Goal: Task Accomplishment & Management: Complete application form

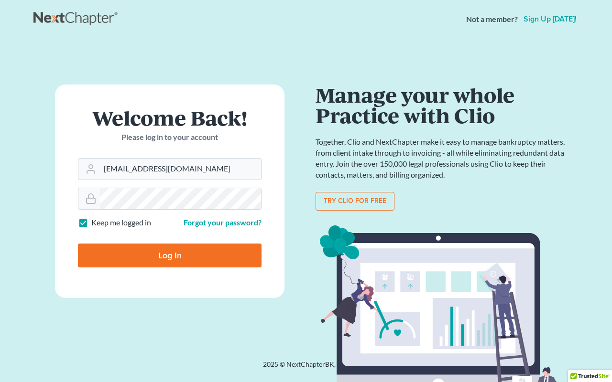
click at [172, 259] on input "Log In" at bounding box center [170, 256] width 184 height 24
type input "Thinking..."
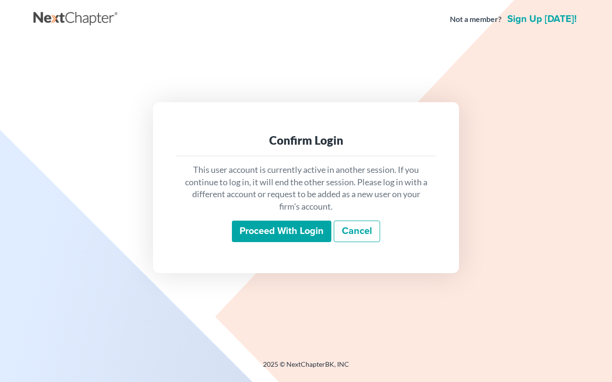
click at [269, 232] on input "Proceed with login" at bounding box center [281, 232] width 99 height 22
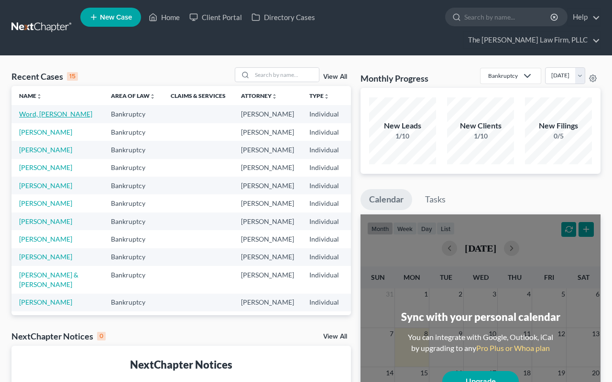
click at [30, 110] on link "Word, Patrice" at bounding box center [55, 114] width 73 height 8
select select "4"
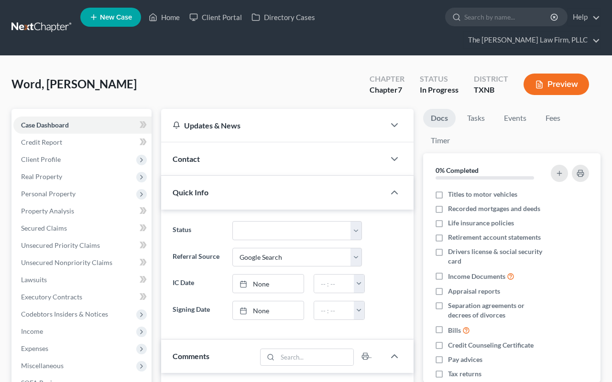
click at [552, 74] on button "Preview" at bounding box center [555, 85] width 65 height 22
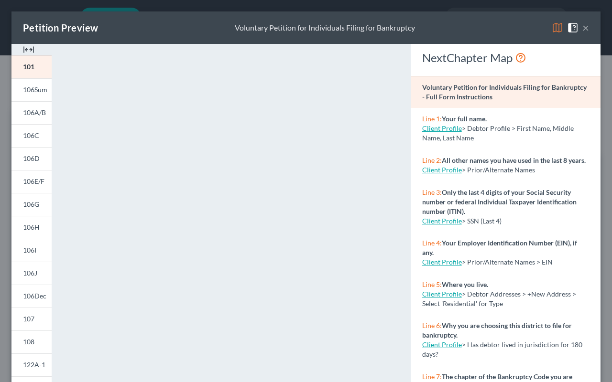
click at [586, 28] on button "×" at bounding box center [585, 27] width 7 height 11
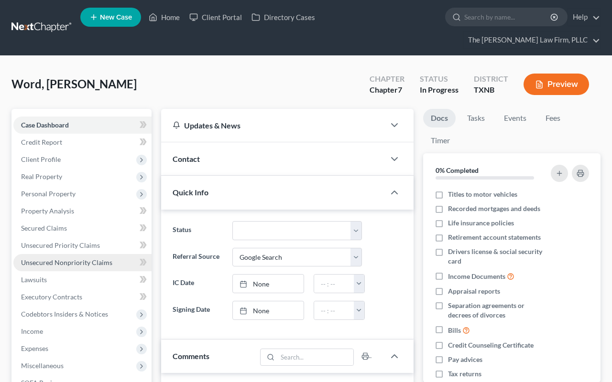
click at [65, 259] on span "Unsecured Nonpriority Claims" at bounding box center [66, 263] width 91 height 8
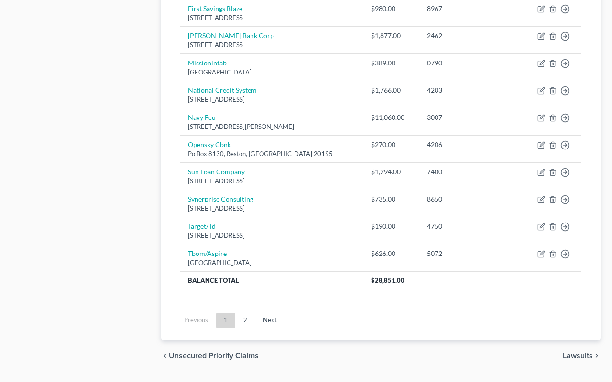
scroll to position [713, 0]
click at [272, 314] on link "Next" at bounding box center [269, 321] width 29 height 15
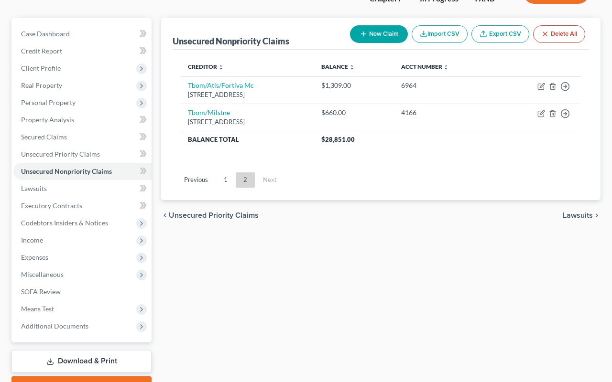
scroll to position [52, 0]
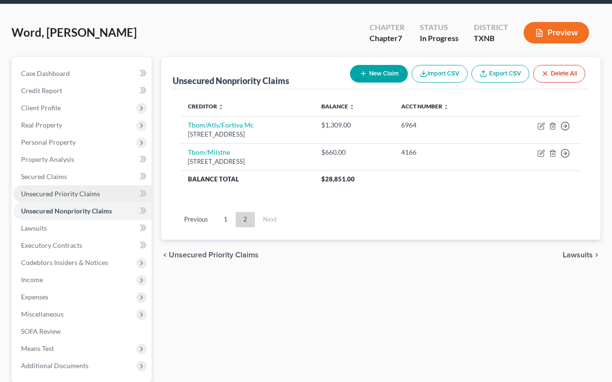
click at [72, 190] on span "Unsecured Priority Claims" at bounding box center [60, 194] width 79 height 8
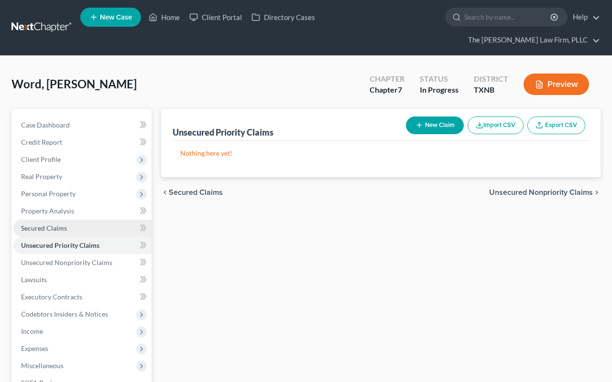
click at [51, 224] on span "Secured Claims" at bounding box center [44, 228] width 46 height 8
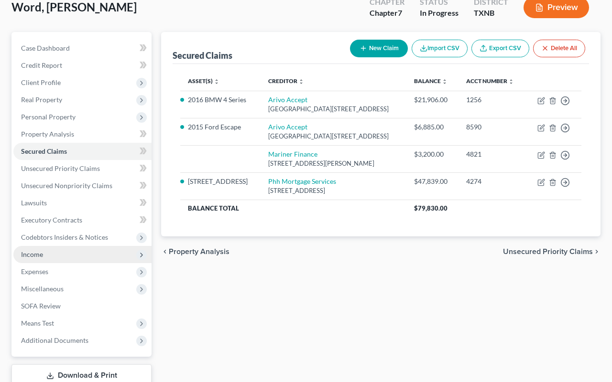
scroll to position [83, 0]
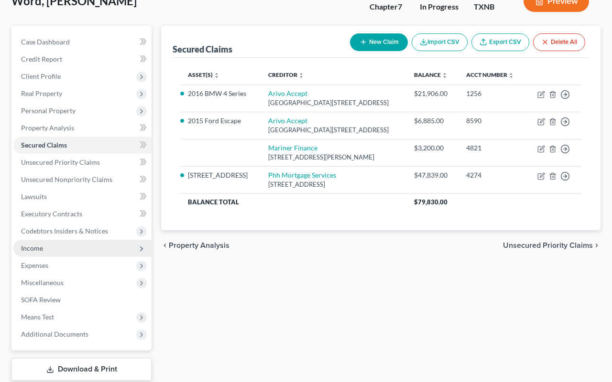
click at [44, 240] on span "Income" at bounding box center [82, 248] width 138 height 17
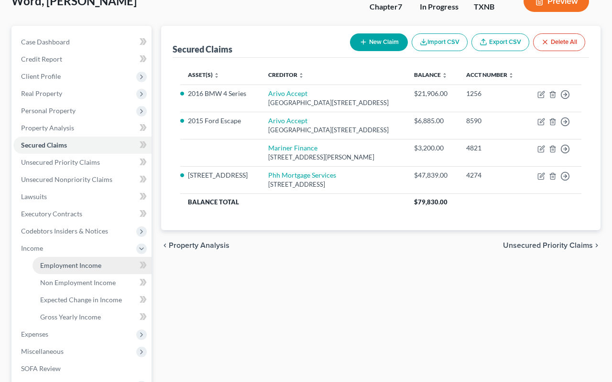
click at [55, 261] on span "Employment Income" at bounding box center [70, 265] width 61 height 8
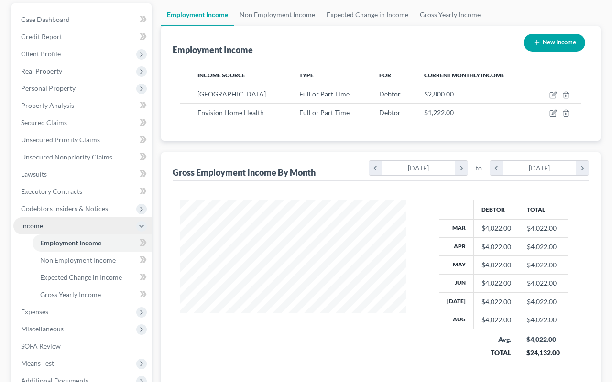
scroll to position [134, 0]
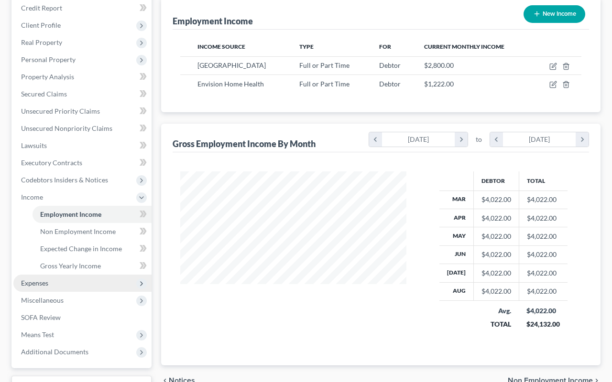
click at [41, 279] on span "Expenses" at bounding box center [34, 283] width 27 height 8
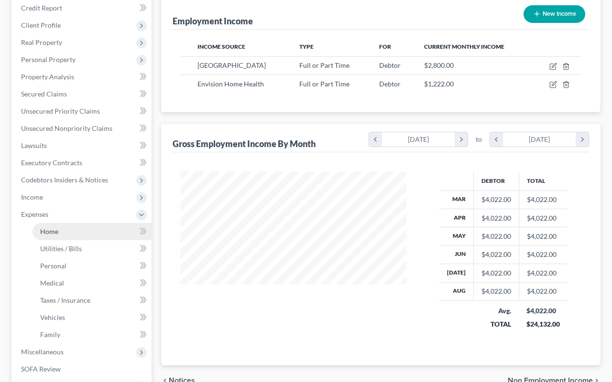
click at [52, 228] on span "Home" at bounding box center [49, 232] width 18 height 8
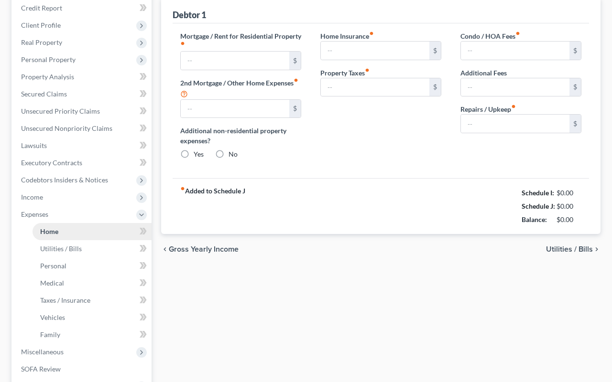
type input "0.00"
radio input "true"
type input "0.00"
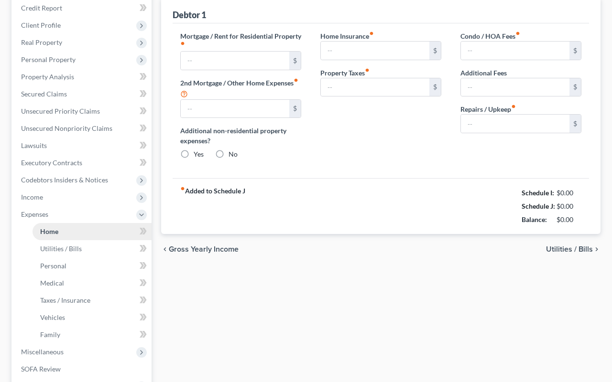
type input "0.00"
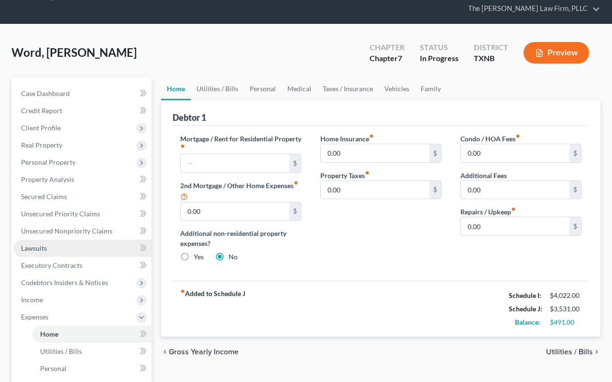
scroll to position [32, 0]
click at [571, 348] on span "Utilities / Bills" at bounding box center [569, 352] width 47 height 8
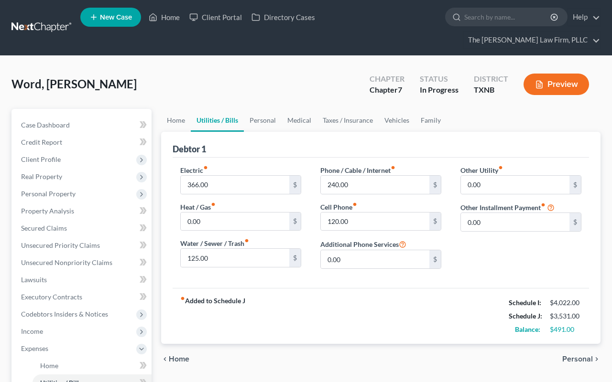
click at [582, 356] on span "Personal" at bounding box center [577, 360] width 31 height 8
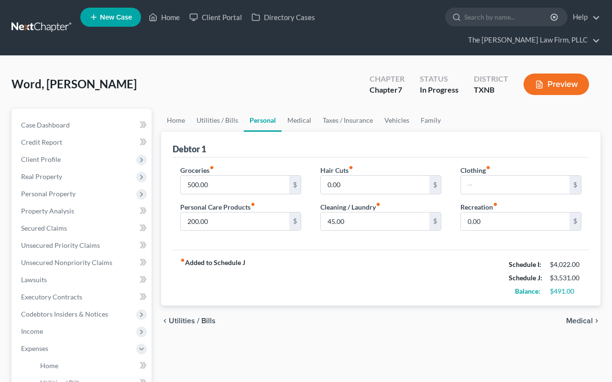
click at [585, 317] on span "Medical" at bounding box center [579, 321] width 27 height 8
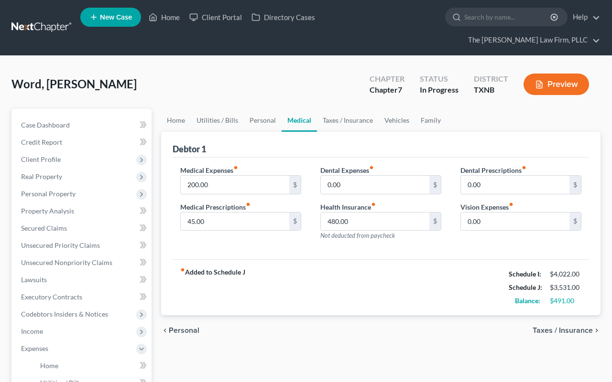
click at [582, 327] on span "Taxes / Insurance" at bounding box center [563, 331] width 60 height 8
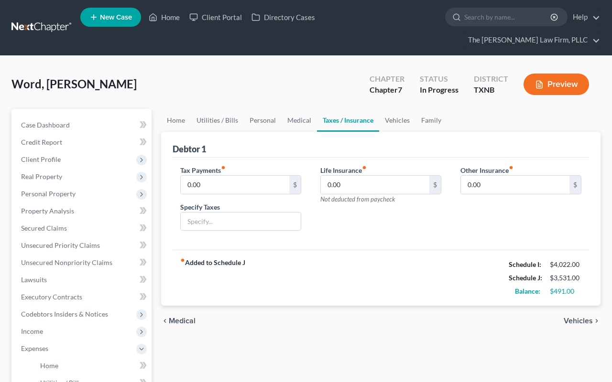
click at [583, 317] on span "Vehicles" at bounding box center [578, 321] width 29 height 8
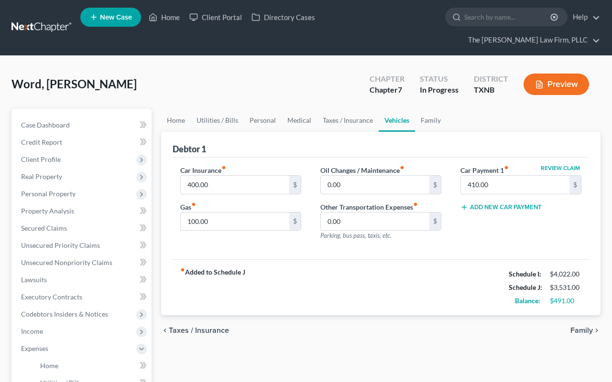
click at [582, 327] on span "Family" at bounding box center [581, 331] width 22 height 8
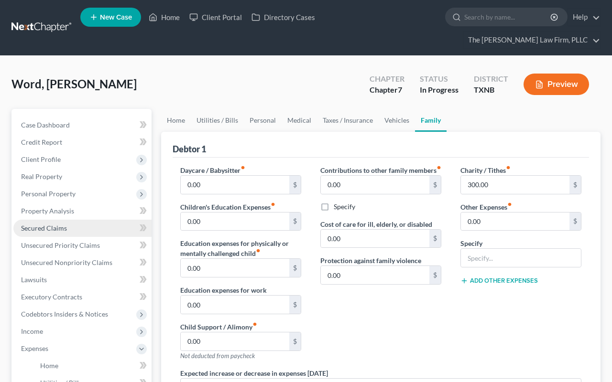
click at [48, 224] on span "Secured Claims" at bounding box center [44, 228] width 46 height 8
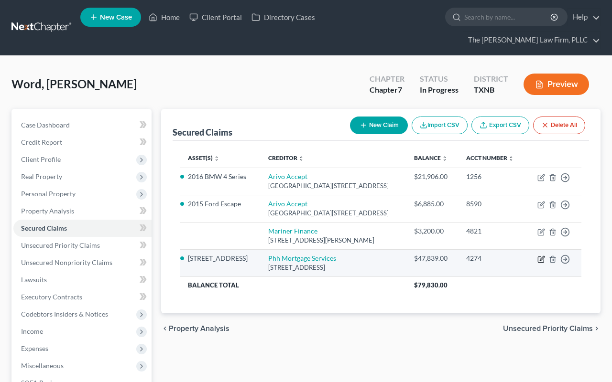
click at [541, 263] on icon "button" at bounding box center [541, 260] width 8 height 8
select select "33"
select select "0"
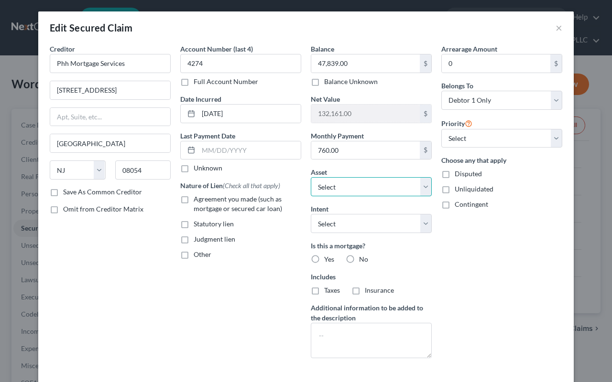
drag, startPoint x: 426, startPoint y: 192, endPoint x: 483, endPoint y: 294, distance: 117.7
click at [426, 192] on select "Select Other Multiple Assets 1141 Mountain View St. - $180000.0 Bank of America…" at bounding box center [371, 186] width 121 height 19
click at [559, 29] on button "×" at bounding box center [558, 27] width 7 height 11
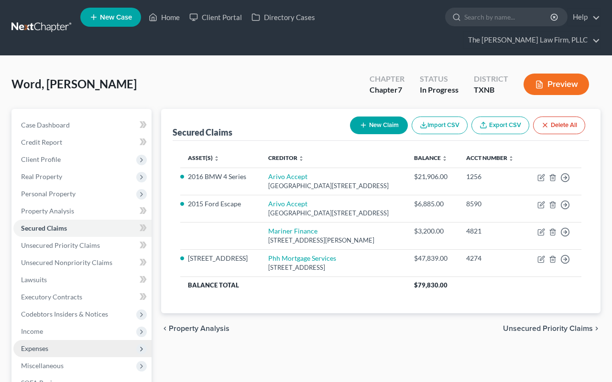
click at [60, 340] on span "Expenses" at bounding box center [82, 348] width 138 height 17
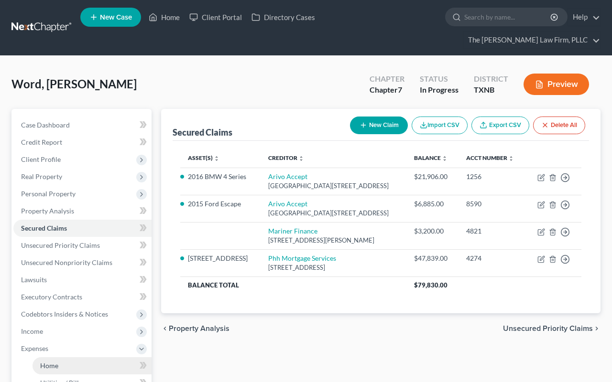
click at [56, 362] on span "Home" at bounding box center [49, 366] width 18 height 8
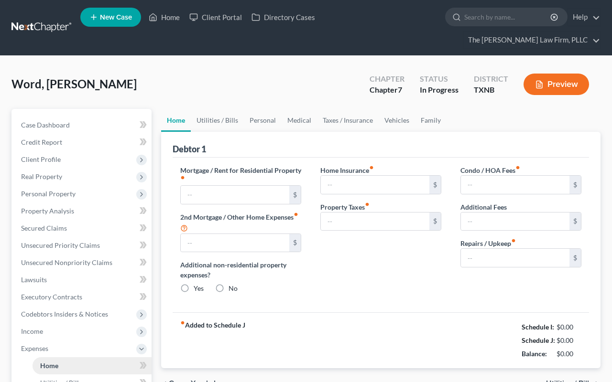
type input "0.00"
radio input "true"
type input "0.00"
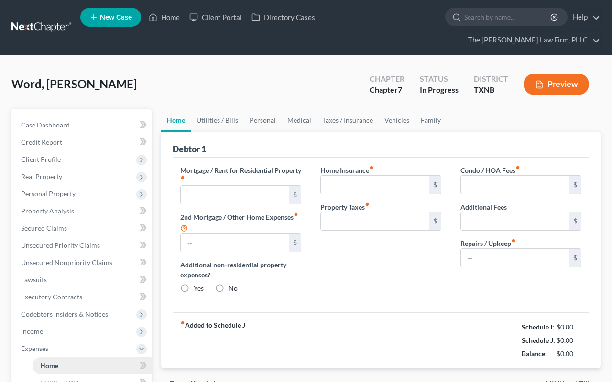
type input "0.00"
click at [203, 186] on input "text" at bounding box center [235, 195] width 109 height 18
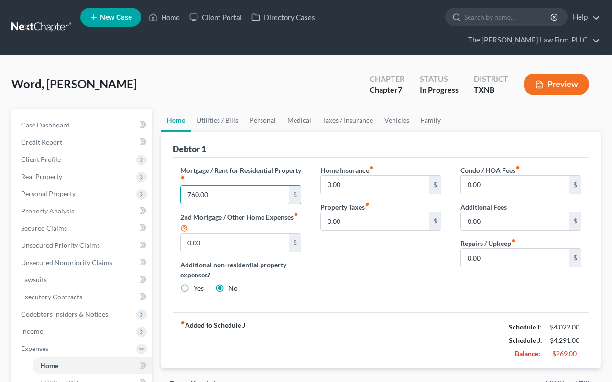
type input "760.00"
click at [325, 252] on div "Home Insurance fiber_manual_record 0.00 $ Property Taxes fiber_manual_record 0.…" at bounding box center [381, 233] width 140 height 136
click at [588, 380] on span "Utilities / Bills" at bounding box center [569, 384] width 47 height 8
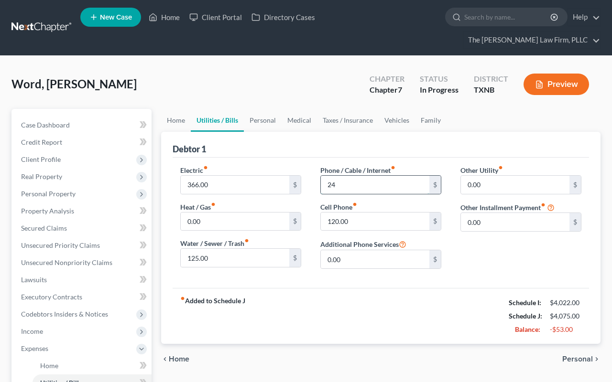
type input "2"
type input "75.00"
click at [242, 176] on input "366.00" at bounding box center [235, 185] width 109 height 18
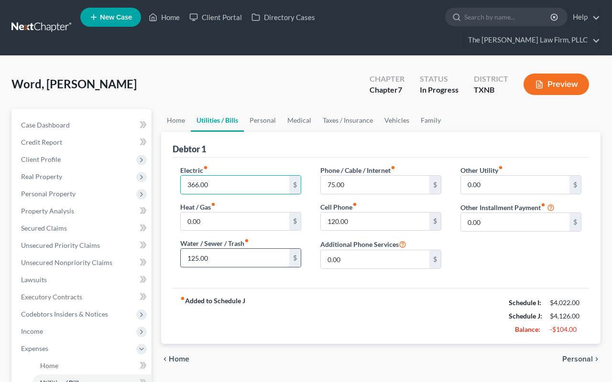
click at [212, 249] on input "125.00" at bounding box center [235, 258] width 109 height 18
type input "1"
type input "67.00"
click at [587, 356] on span "Personal" at bounding box center [577, 360] width 31 height 8
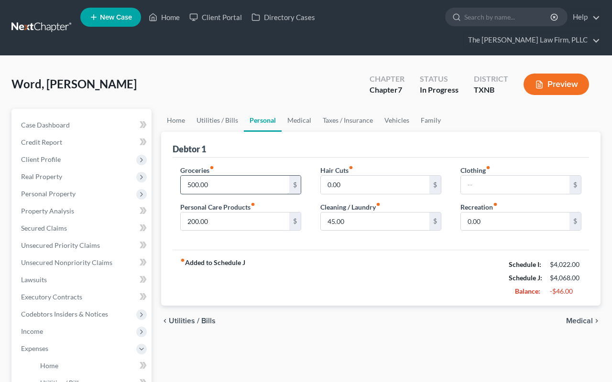
click at [198, 176] on input "500.00" at bounding box center [235, 185] width 109 height 18
type input "0"
type input "275.00"
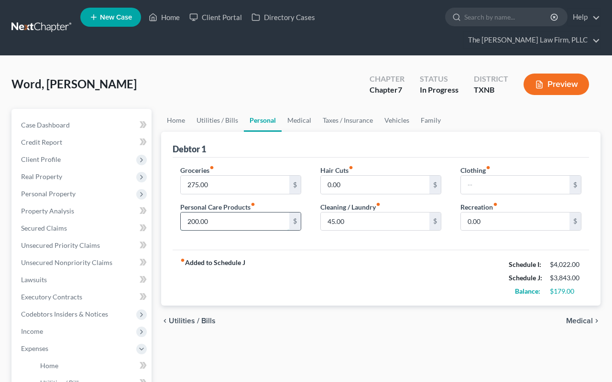
click at [199, 213] on input "200.00" at bounding box center [235, 222] width 109 height 18
type input "0"
type input "125.00"
click at [584, 317] on span "Medical" at bounding box center [579, 321] width 27 height 8
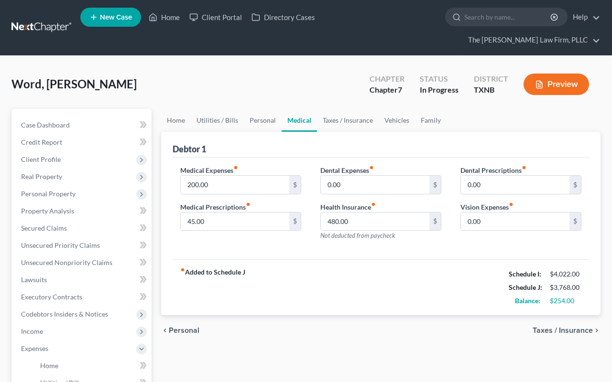
click at [582, 327] on span "Taxes / Insurance" at bounding box center [563, 331] width 60 height 8
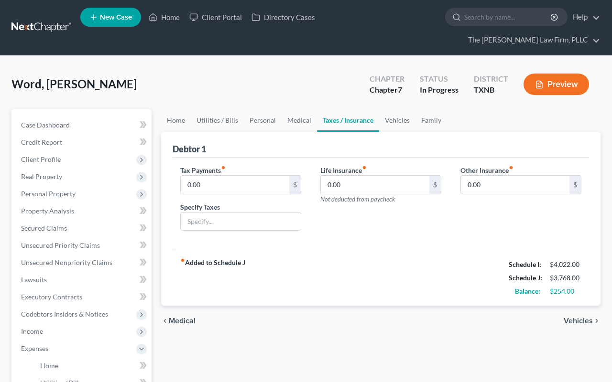
click at [582, 317] on span "Vehicles" at bounding box center [578, 321] width 29 height 8
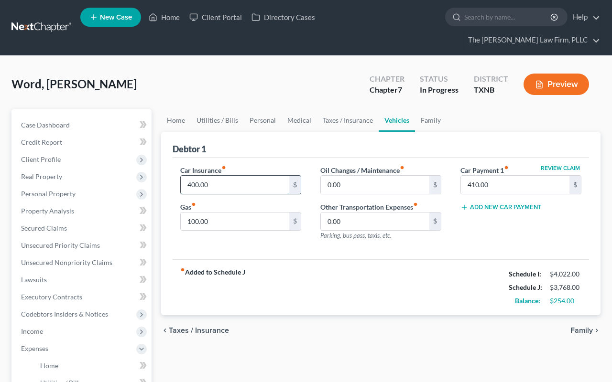
click at [199, 176] on input "400.00" at bounding box center [235, 185] width 109 height 18
type input "0"
type input "2"
type input "198.00"
click at [586, 327] on span "Family" at bounding box center [581, 331] width 22 height 8
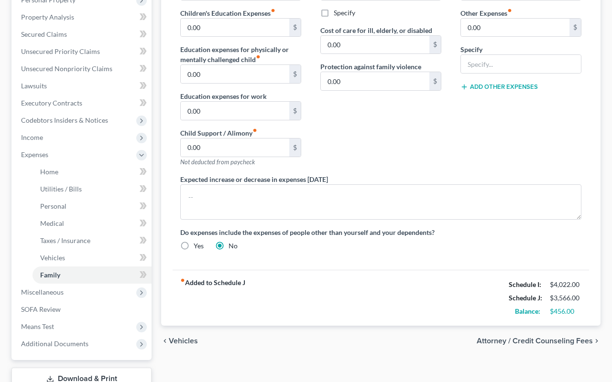
scroll to position [168, 0]
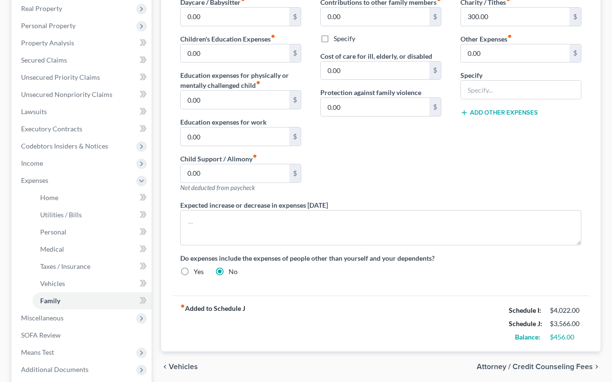
click at [182, 363] on span "Vehicles" at bounding box center [183, 367] width 29 height 8
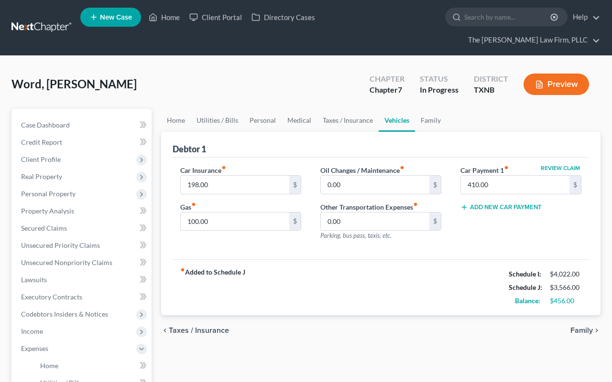
click at [186, 327] on span "Taxes / Insurance" at bounding box center [199, 331] width 60 height 8
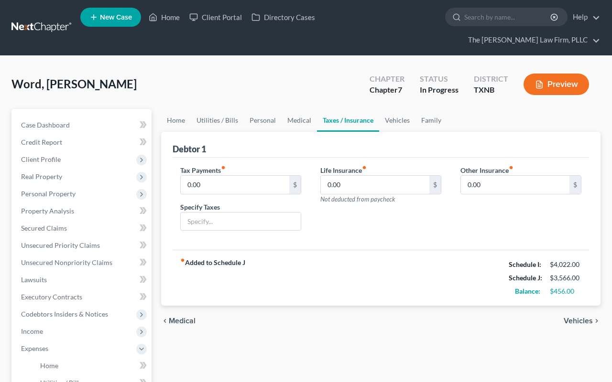
click at [181, 317] on span "Medical" at bounding box center [182, 321] width 27 height 8
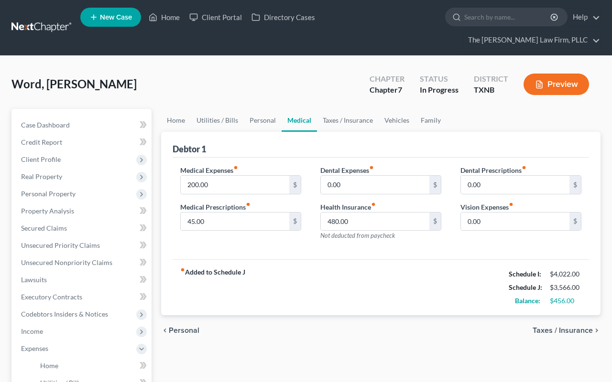
click at [180, 327] on span "Personal" at bounding box center [184, 331] width 31 height 8
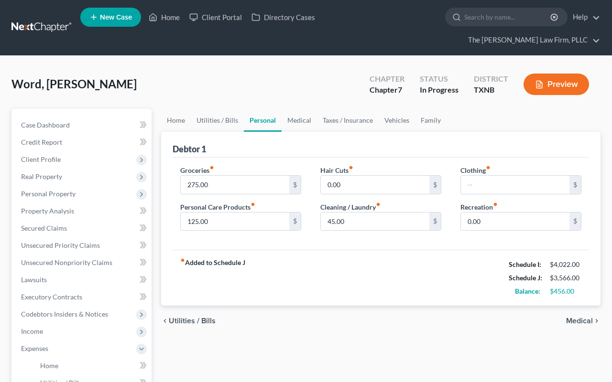
click at [186, 317] on span "Utilities / Bills" at bounding box center [192, 321] width 47 height 8
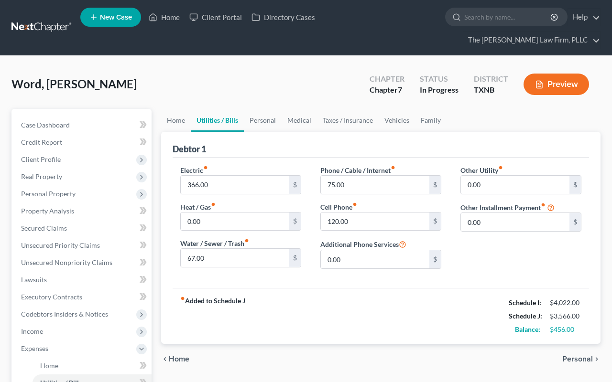
click at [176, 356] on span "Home" at bounding box center [179, 360] width 21 height 8
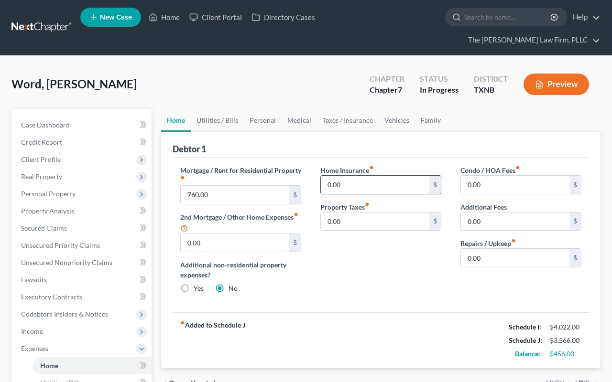
click at [331, 176] on input "0.00" at bounding box center [375, 185] width 109 height 18
type input "0"
type input "110.00"
click at [354, 213] on input "0.00" at bounding box center [375, 222] width 109 height 18
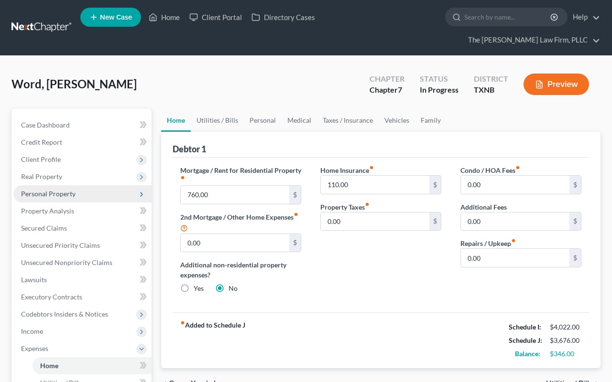
click at [63, 190] on span "Personal Property" at bounding box center [48, 194] width 54 height 8
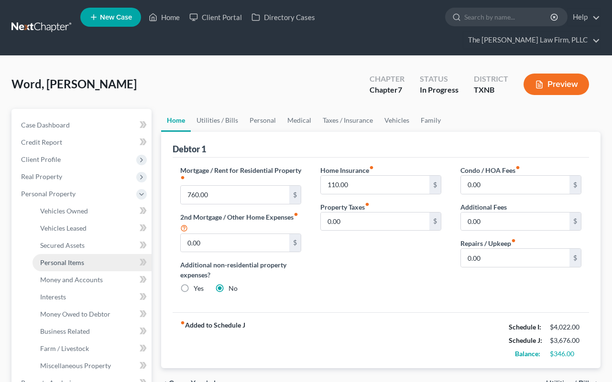
click at [62, 259] on span "Personal Items" at bounding box center [62, 263] width 44 height 8
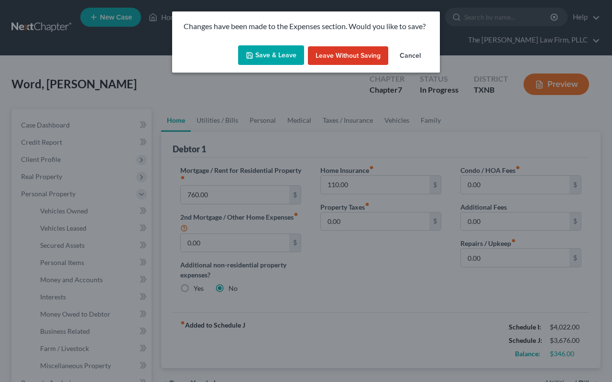
click at [264, 54] on button "Save & Leave" at bounding box center [271, 55] width 66 height 20
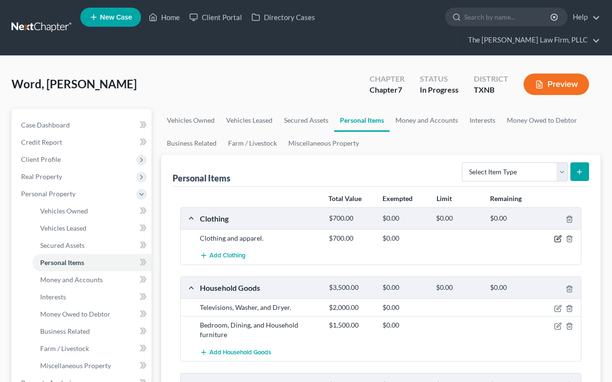
click at [557, 236] on icon "button" at bounding box center [558, 238] width 4 height 4
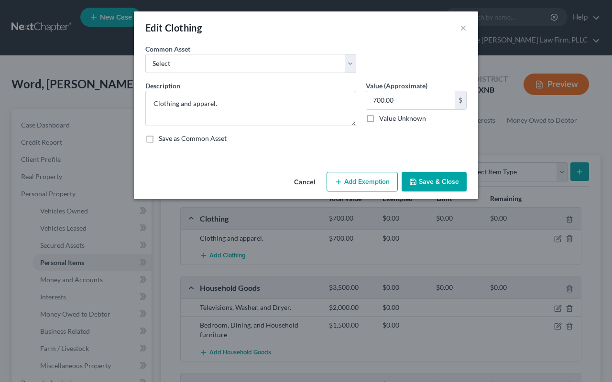
click at [375, 185] on button "Add Exemption" at bounding box center [362, 182] width 71 height 20
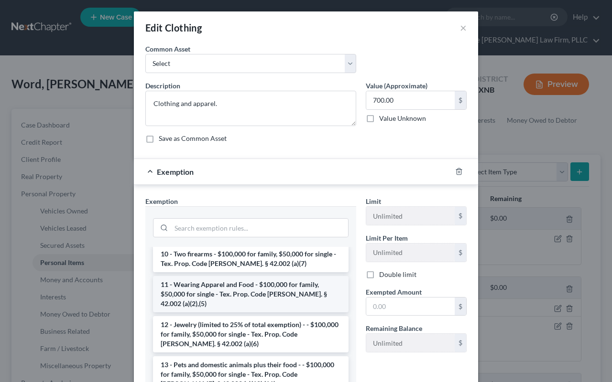
scroll to position [99, 0]
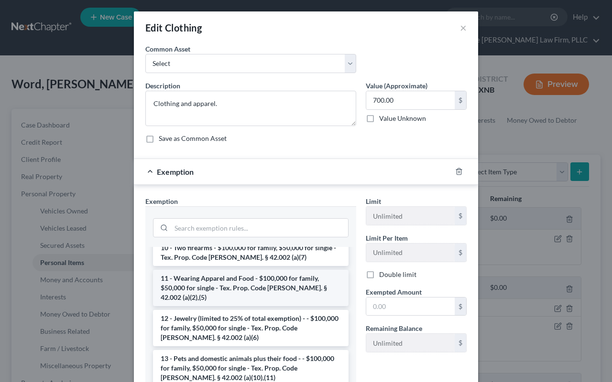
click at [305, 277] on li "11 - Wearing Apparel and Food - $100,000 for family, $50,000 for single - Tex. …" at bounding box center [251, 288] width 196 height 36
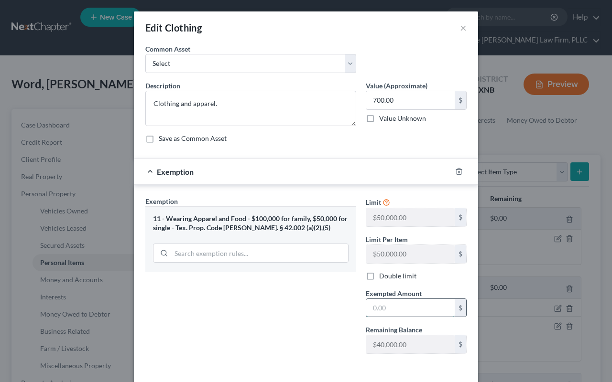
click at [380, 308] on input "text" at bounding box center [410, 308] width 88 height 18
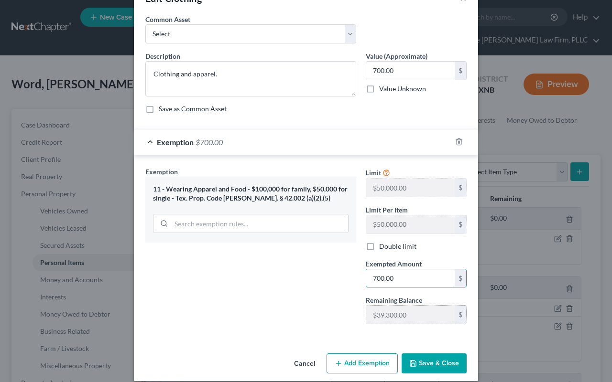
scroll to position [29, 0]
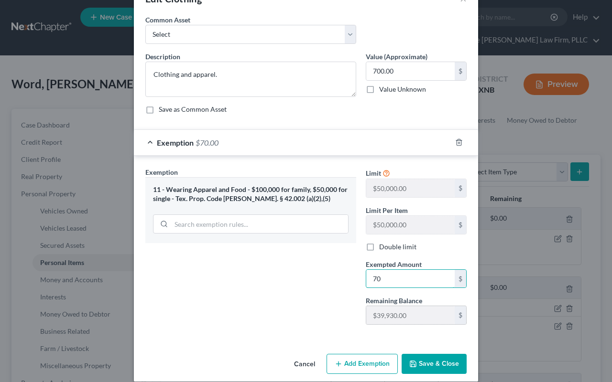
type input "7"
type input "1,000.00"
click at [436, 367] on button "Save & Close" at bounding box center [434, 364] width 65 height 20
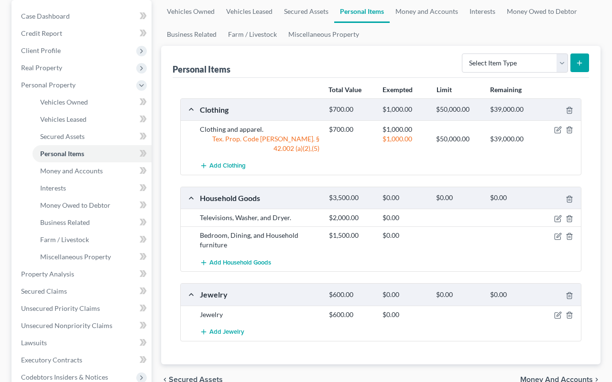
scroll to position [110, 0]
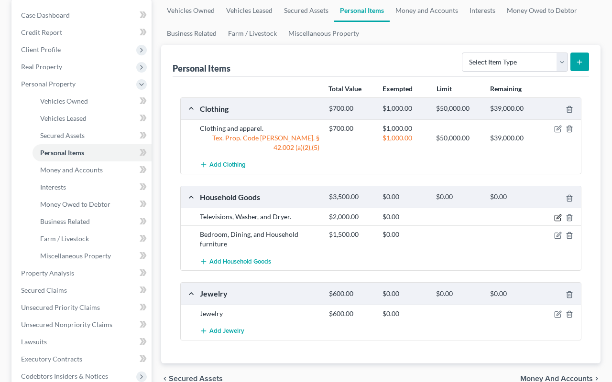
click at [558, 215] on icon "button" at bounding box center [558, 217] width 4 height 4
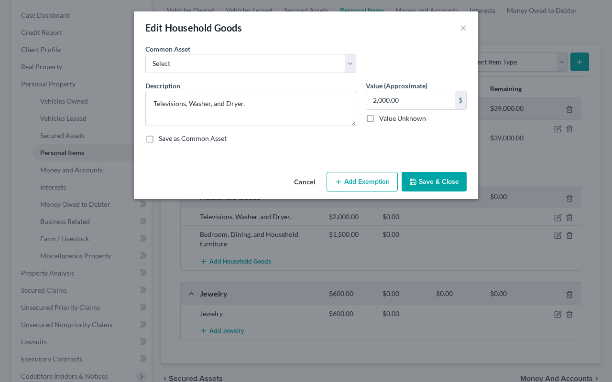
click at [379, 185] on button "Add Exemption" at bounding box center [362, 182] width 71 height 20
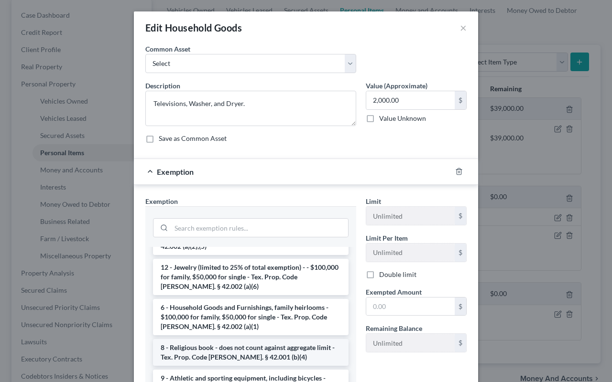
scroll to position [70, 0]
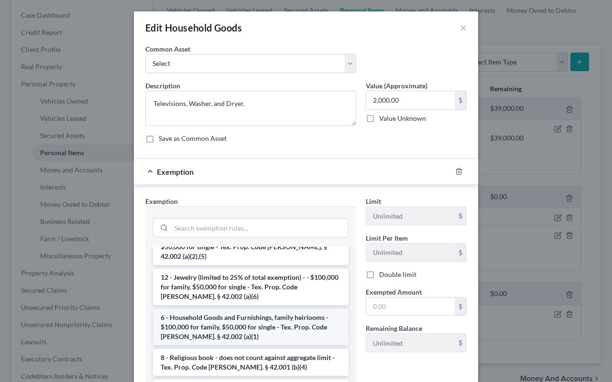
click at [270, 318] on li "6 - Household Goods and Furnishings, family heirlooms - $100,000 for family, $5…" at bounding box center [251, 327] width 196 height 36
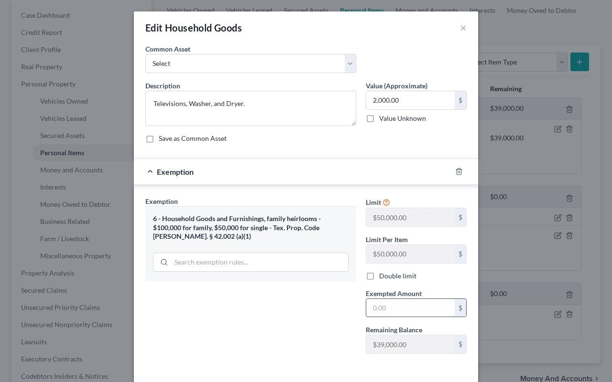
click at [383, 307] on input "text" at bounding box center [410, 308] width 88 height 18
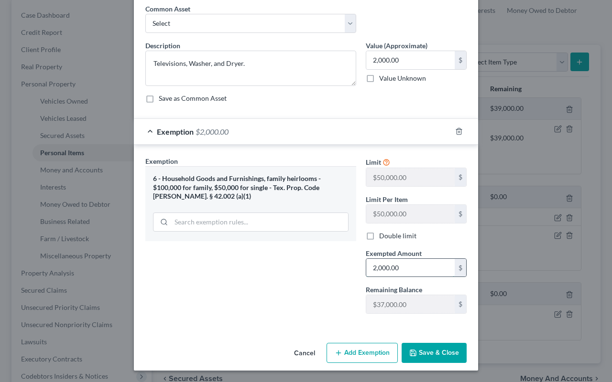
scroll to position [40, 0]
type input "2,000.00"
click at [432, 355] on button "Save & Close" at bounding box center [434, 353] width 65 height 20
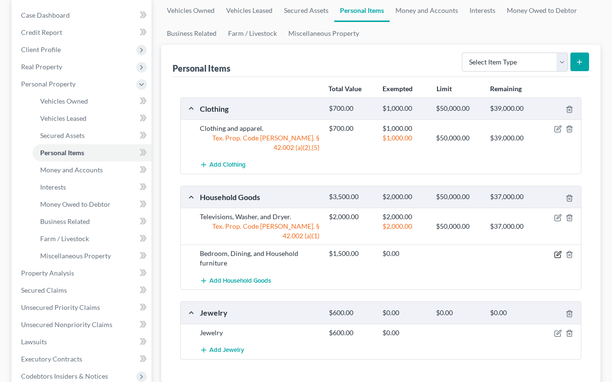
click at [558, 251] on icon "button" at bounding box center [558, 255] width 8 height 8
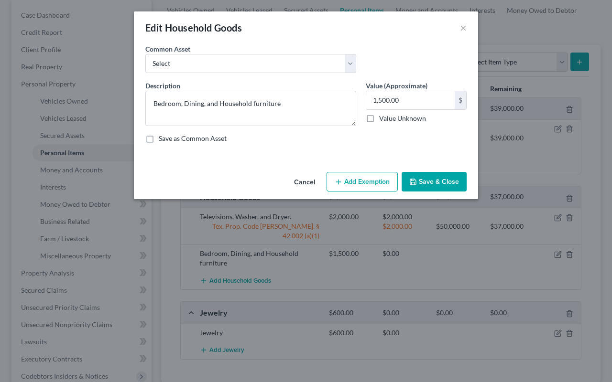
click at [369, 184] on button "Add Exemption" at bounding box center [362, 182] width 71 height 20
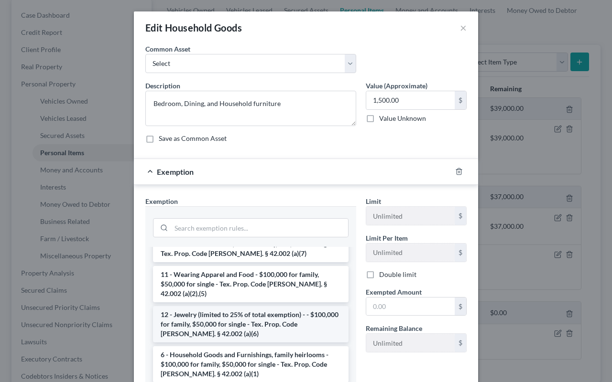
scroll to position [39, 0]
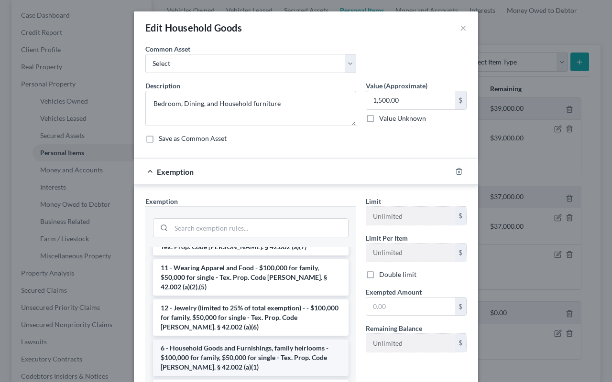
click at [283, 347] on li "6 - Household Goods and Furnishings, family heirlooms - $100,000 for family, $5…" at bounding box center [251, 358] width 196 height 36
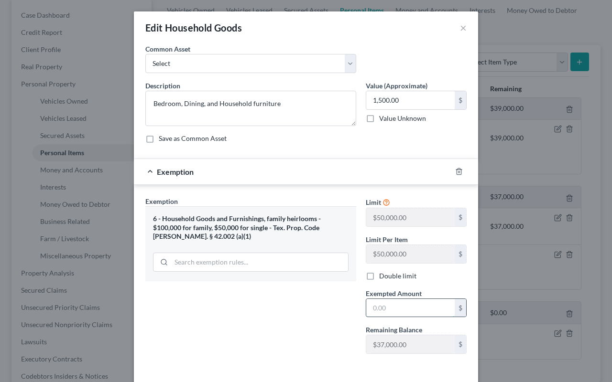
click at [427, 310] on input "text" at bounding box center [410, 308] width 88 height 18
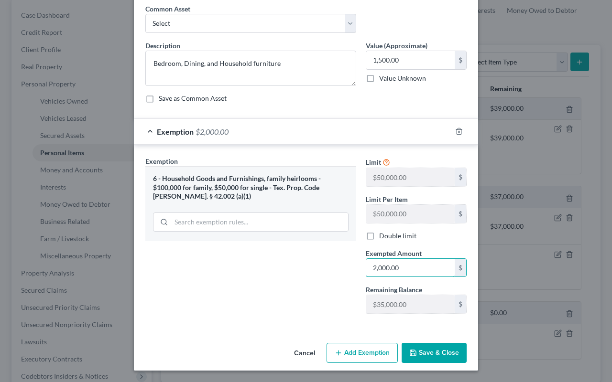
scroll to position [40, 0]
type input "2,000.00"
click at [434, 355] on button "Save & Close" at bounding box center [434, 353] width 65 height 20
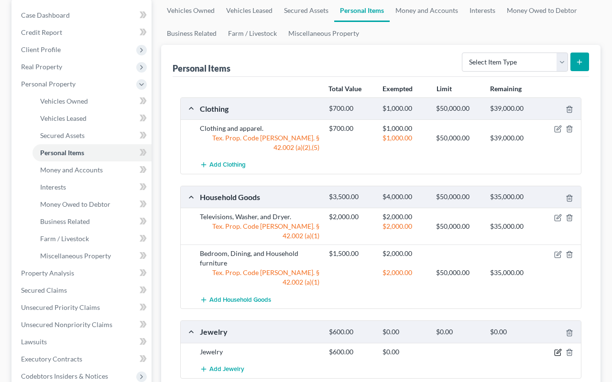
click at [559, 349] on icon "button" at bounding box center [558, 353] width 8 height 8
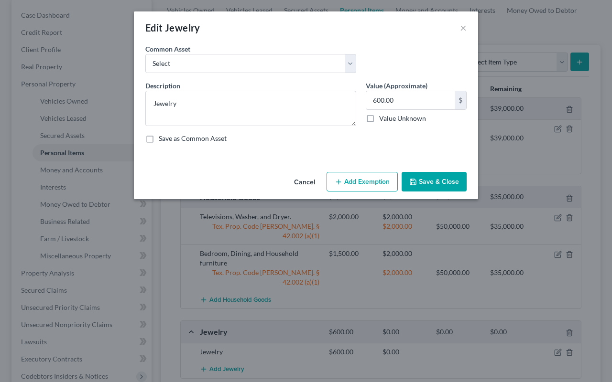
click at [375, 185] on button "Add Exemption" at bounding box center [362, 182] width 71 height 20
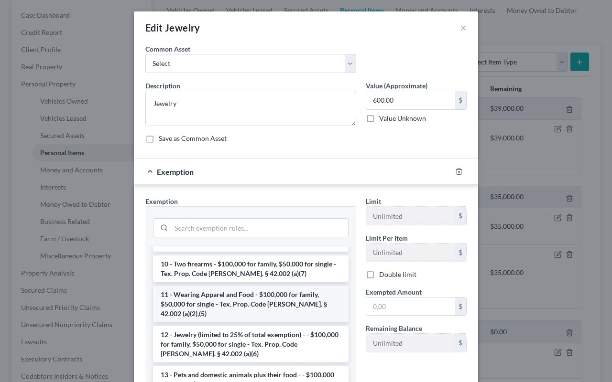
scroll to position [84, 0]
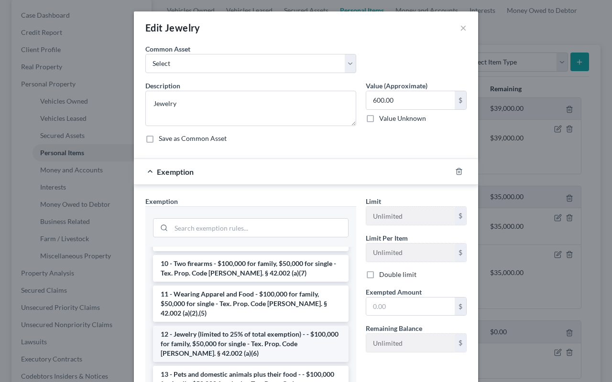
click at [272, 326] on li "12 - Jewelry (limited to 25% of total exemption) - - $100,000 for family, $50,0…" at bounding box center [251, 344] width 196 height 36
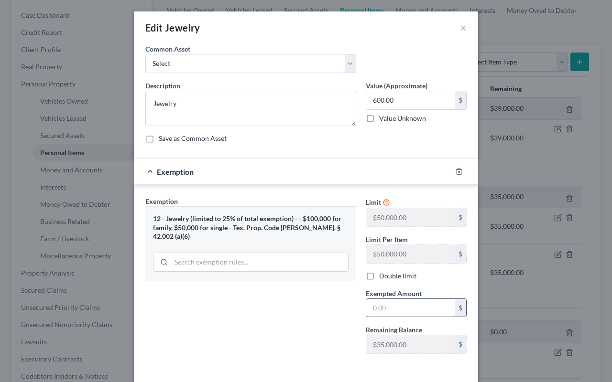
click at [377, 308] on input "text" at bounding box center [410, 308] width 88 height 18
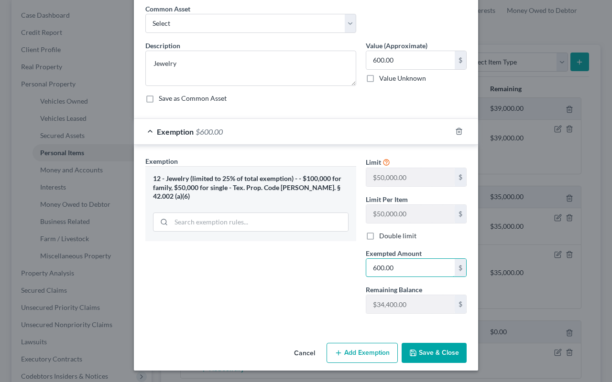
scroll to position [40, 0]
type input "600.00"
click at [426, 358] on button "Save & Close" at bounding box center [434, 353] width 65 height 20
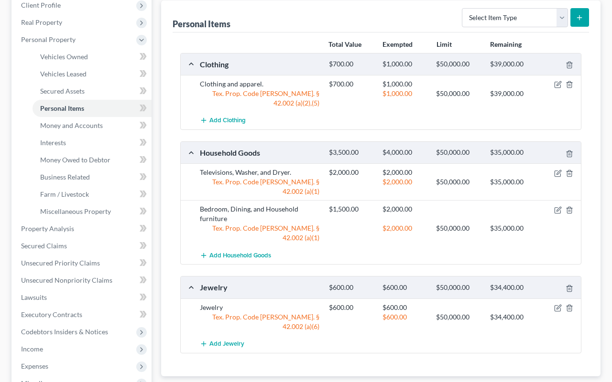
scroll to position [154, 0]
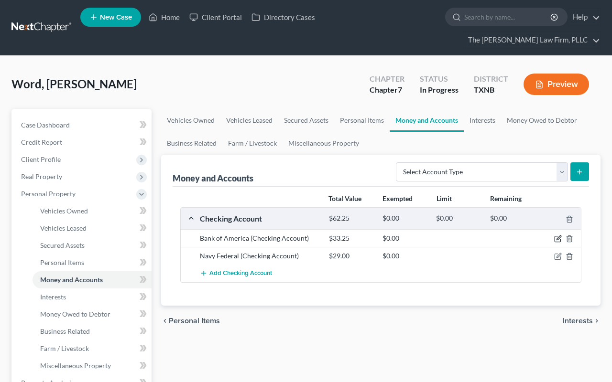
click at [560, 235] on icon "button" at bounding box center [558, 239] width 8 height 8
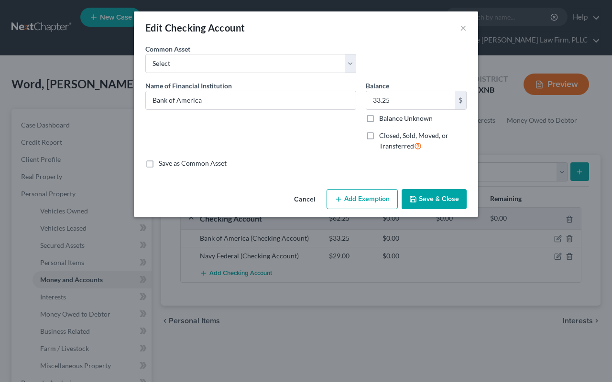
click at [503, 302] on div "Edit Checking Account × An exemption set must first be selected from the Filing…" at bounding box center [306, 191] width 612 height 382
click at [447, 203] on button "Save & Close" at bounding box center [434, 199] width 65 height 20
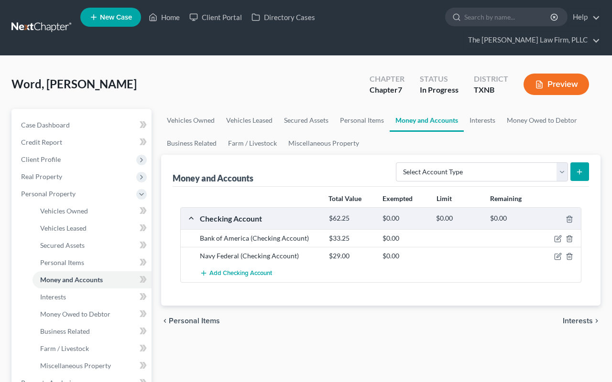
click at [581, 317] on span "Interests" at bounding box center [578, 321] width 30 height 8
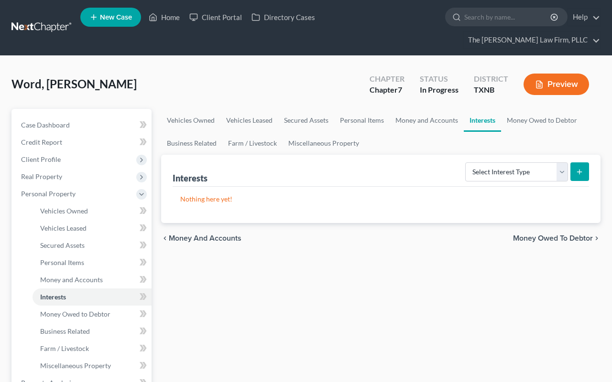
click at [577, 235] on span "Money Owed to Debtor" at bounding box center [553, 239] width 80 height 8
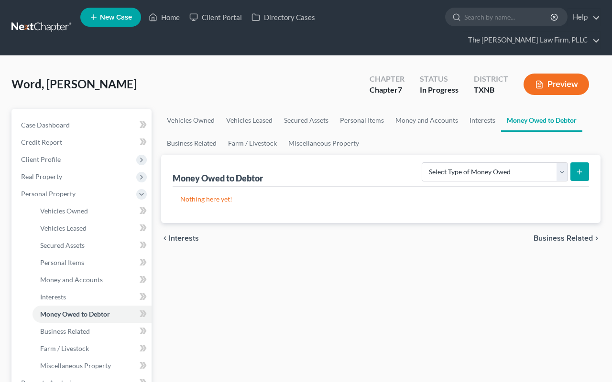
click at [577, 235] on span "Business Related" at bounding box center [563, 239] width 59 height 8
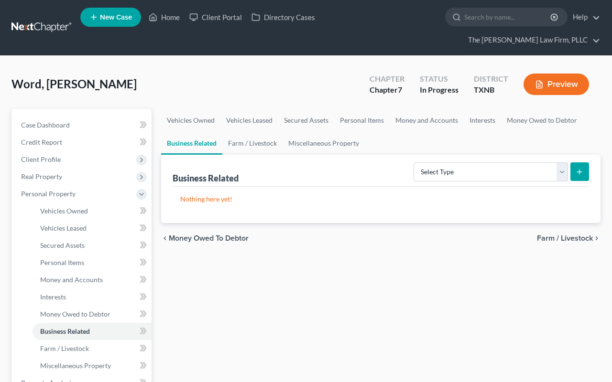
click at [577, 235] on span "Farm / Livestock" at bounding box center [565, 239] width 56 height 8
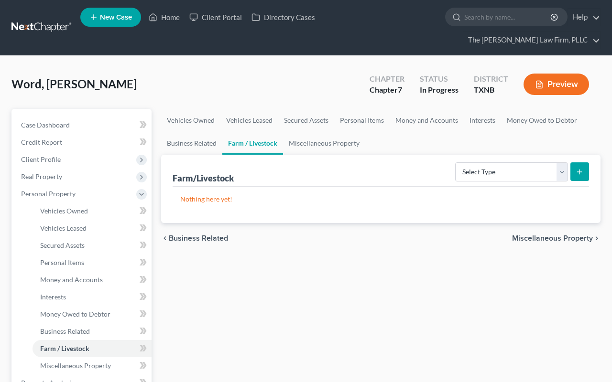
click at [577, 235] on span "Miscellaneous Property" at bounding box center [552, 239] width 81 height 8
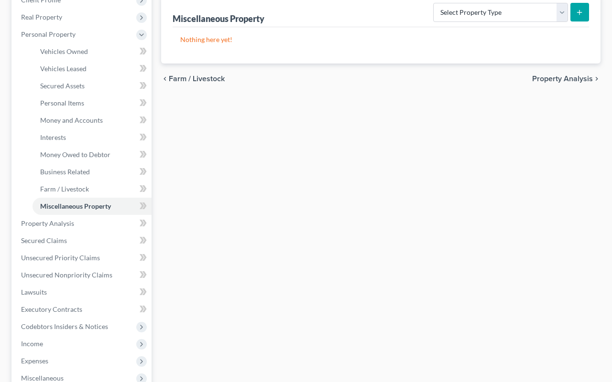
scroll to position [160, 0]
click at [56, 215] on link "Property Analysis" at bounding box center [82, 223] width 138 height 17
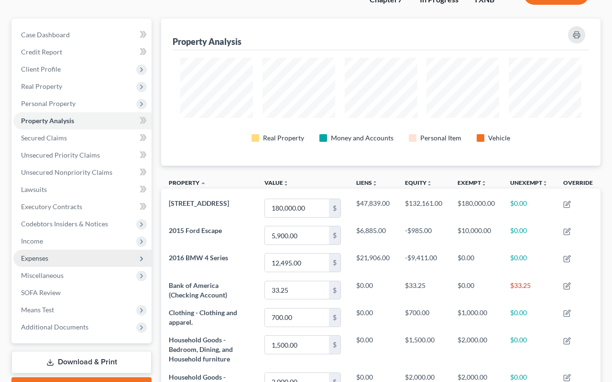
scroll to position [85, 0]
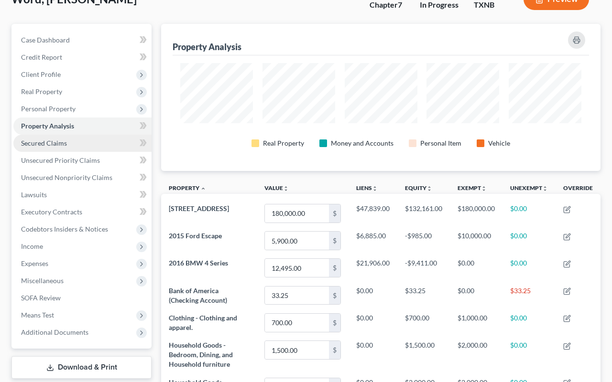
click at [48, 139] on span "Secured Claims" at bounding box center [44, 143] width 46 height 8
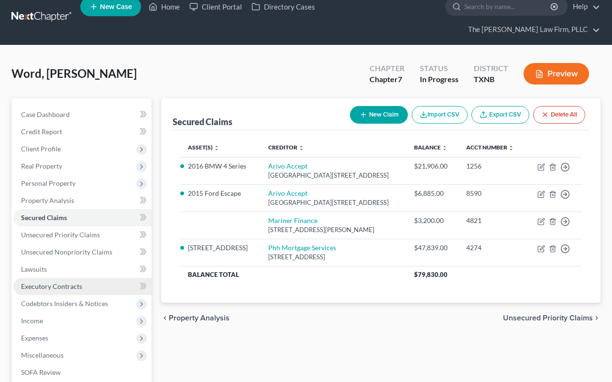
scroll to position [10, 0]
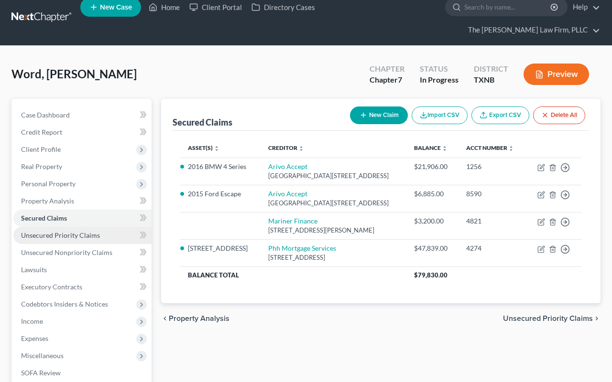
click at [76, 231] on span "Unsecured Priority Claims" at bounding box center [60, 235] width 79 height 8
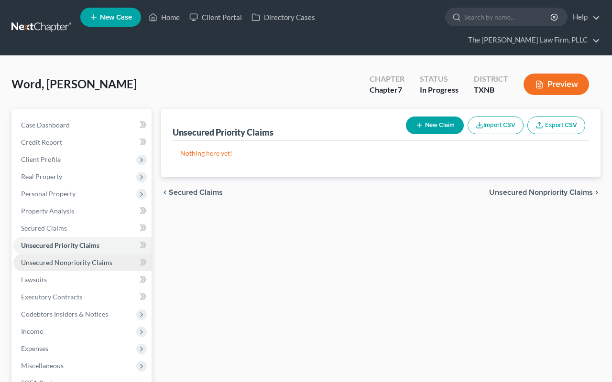
click at [74, 259] on span "Unsecured Nonpriority Claims" at bounding box center [66, 263] width 91 height 8
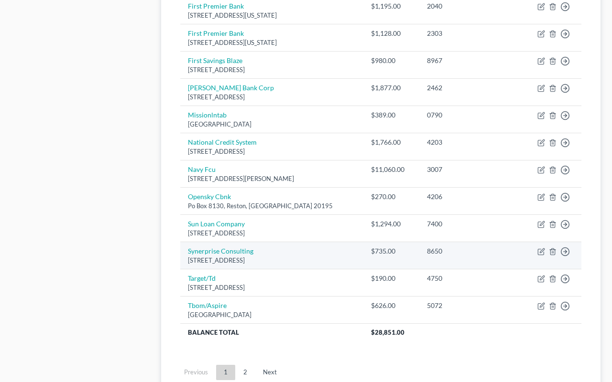
scroll to position [667, 0]
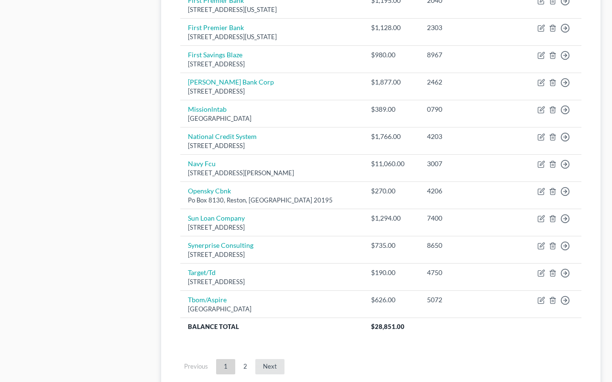
click at [272, 359] on link "Next" at bounding box center [269, 366] width 29 height 15
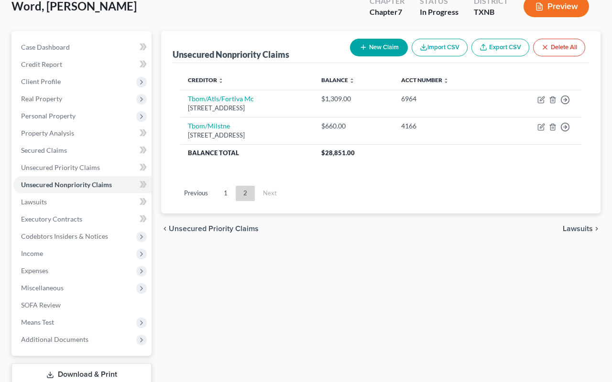
scroll to position [77, 0]
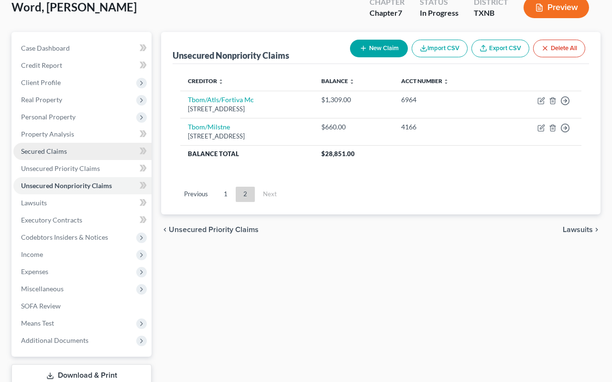
click at [43, 147] on span "Secured Claims" at bounding box center [44, 151] width 46 height 8
